Goal: Task Accomplishment & Management: Manage account settings

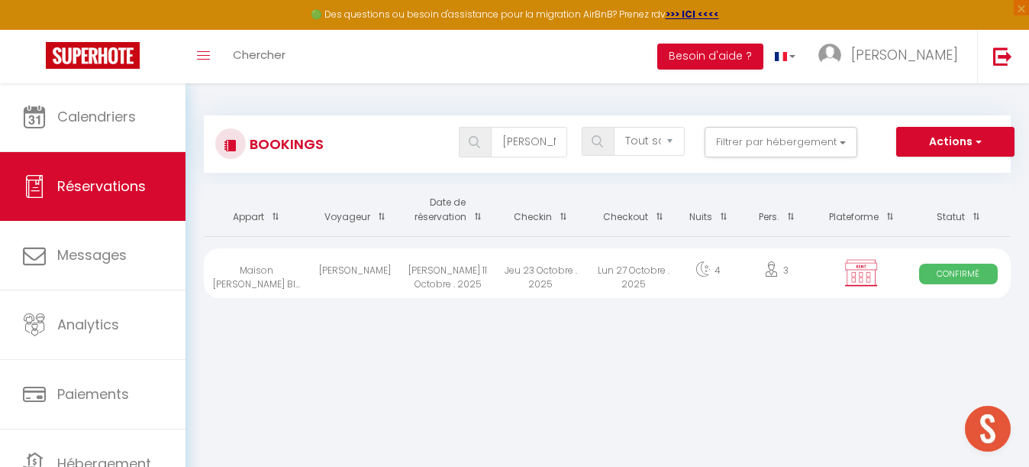
select select "not_cancelled"
select select
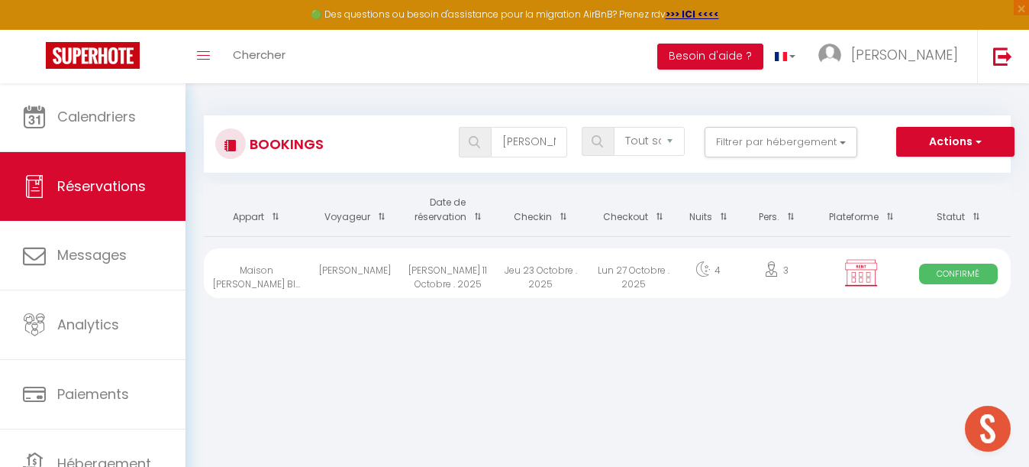
select select
click at [548, 270] on div "Jeu 23 Octobre . 2025" at bounding box center [541, 273] width 93 height 50
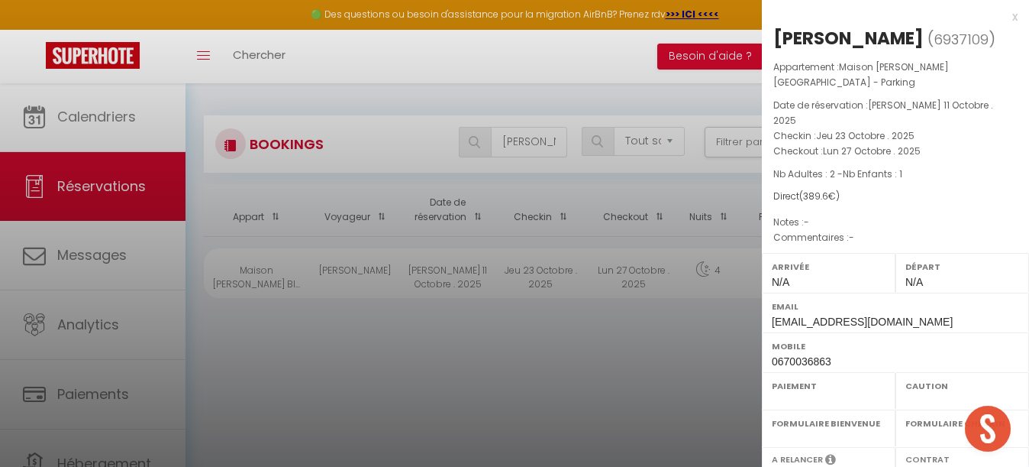
select select "OK"
select select "KO"
select select "0"
select select "1"
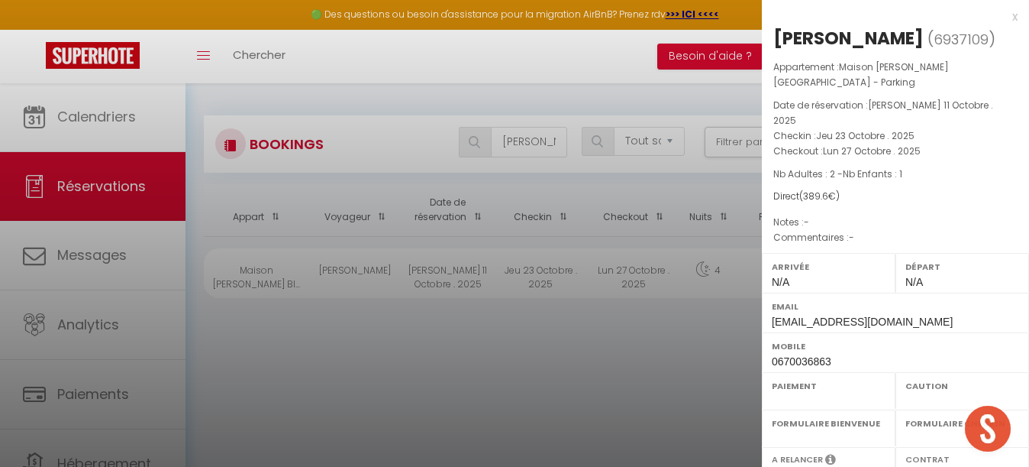
select select
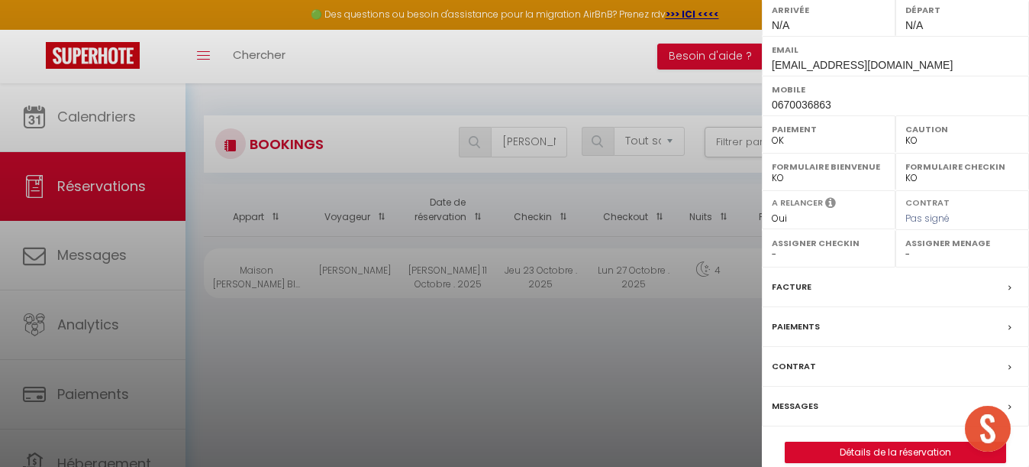
scroll to position [256, 0]
click at [896, 443] on link "Détails de la réservation" at bounding box center [896, 453] width 220 height 20
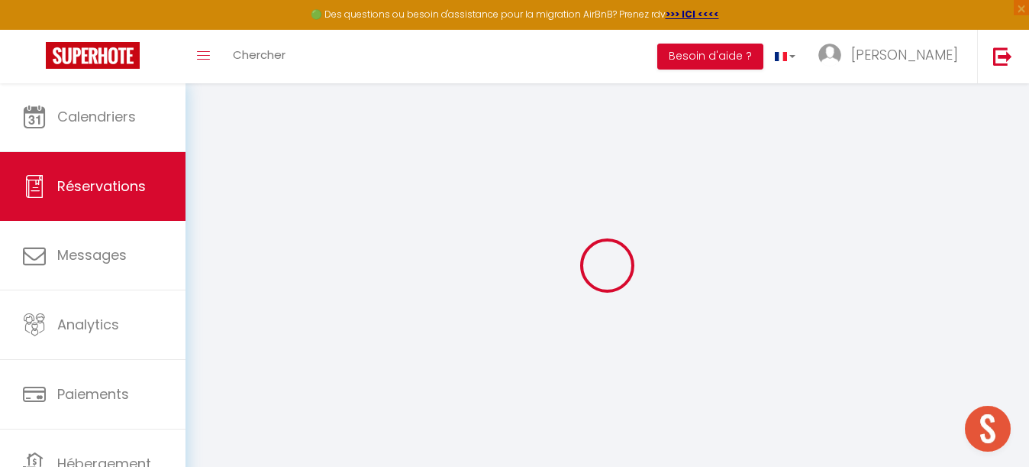
select select
checkbox input "false"
type textarea "Nous sommes trois 2 adultes et 1 enfant de 17 ans"
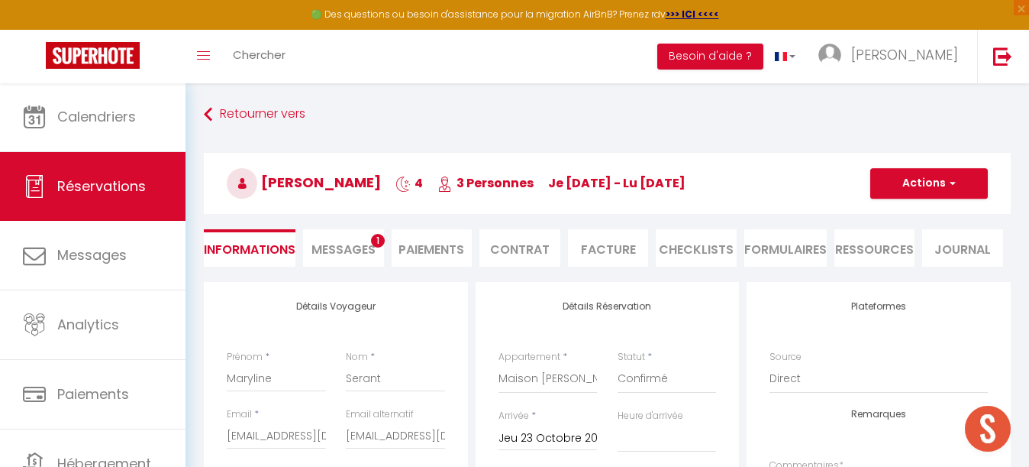
type input "92"
type input "9.6"
select select
checkbox input "false"
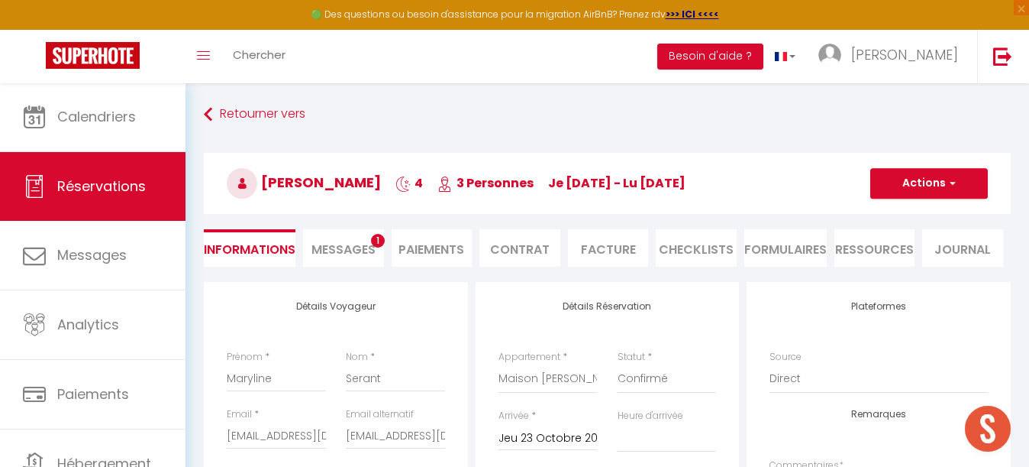
select select "18:30"
select select "09:00"
click at [531, 246] on li "Contrat" at bounding box center [520, 247] width 81 height 37
